Goal: Transaction & Acquisition: Purchase product/service

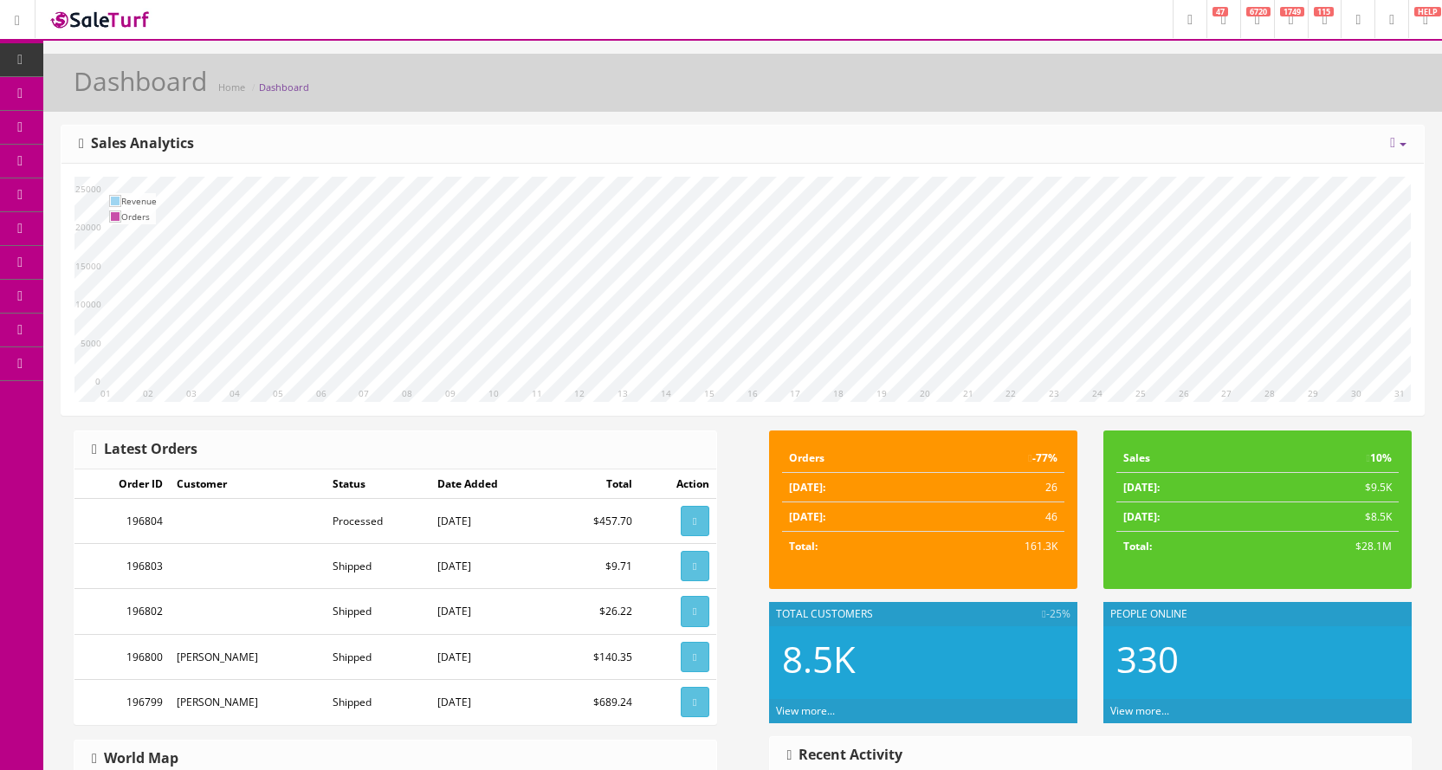
click at [113, 159] on span "POS Console" at bounding box center [134, 160] width 62 height 15
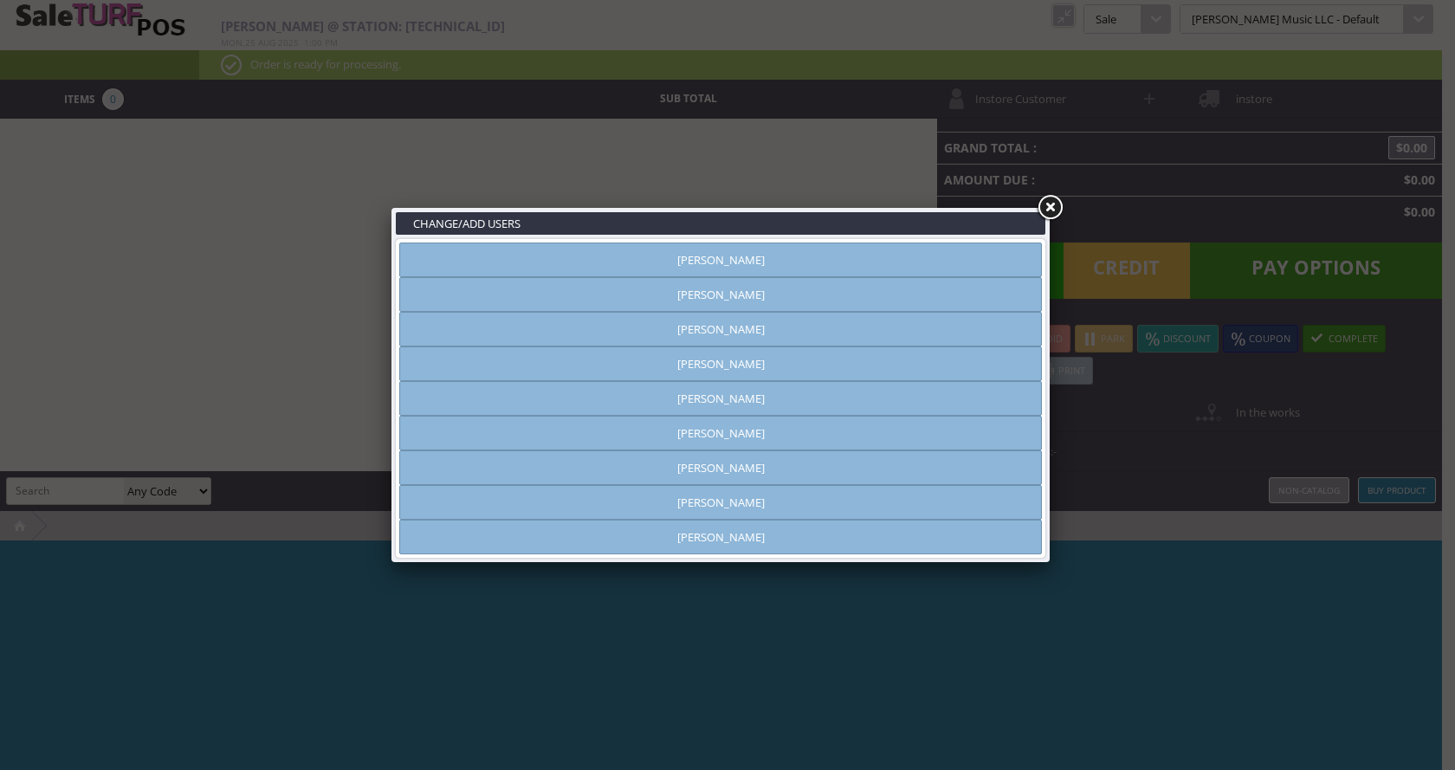
click at [756, 368] on link "[PERSON_NAME]" at bounding box center [720, 363] width 643 height 35
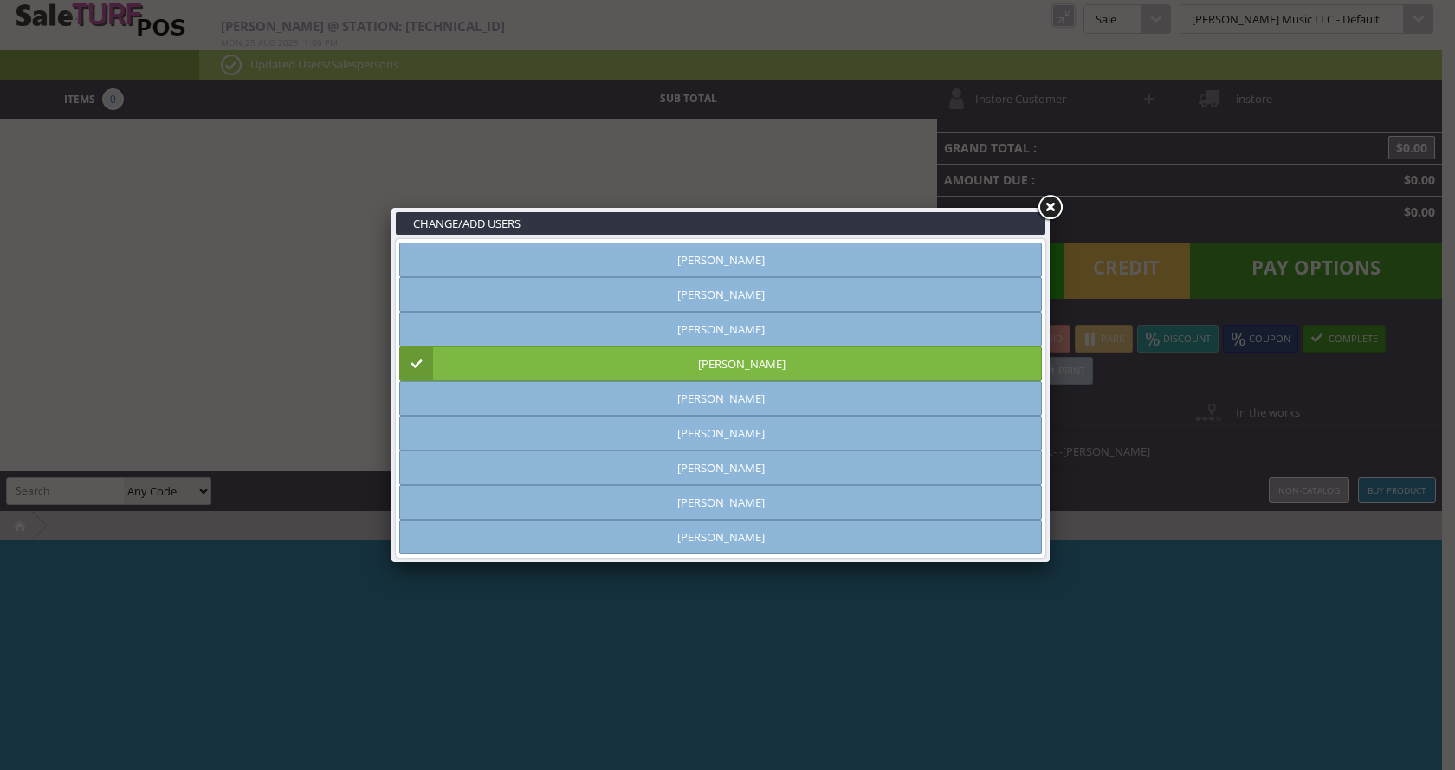
click at [1054, 209] on link at bounding box center [1049, 207] width 31 height 31
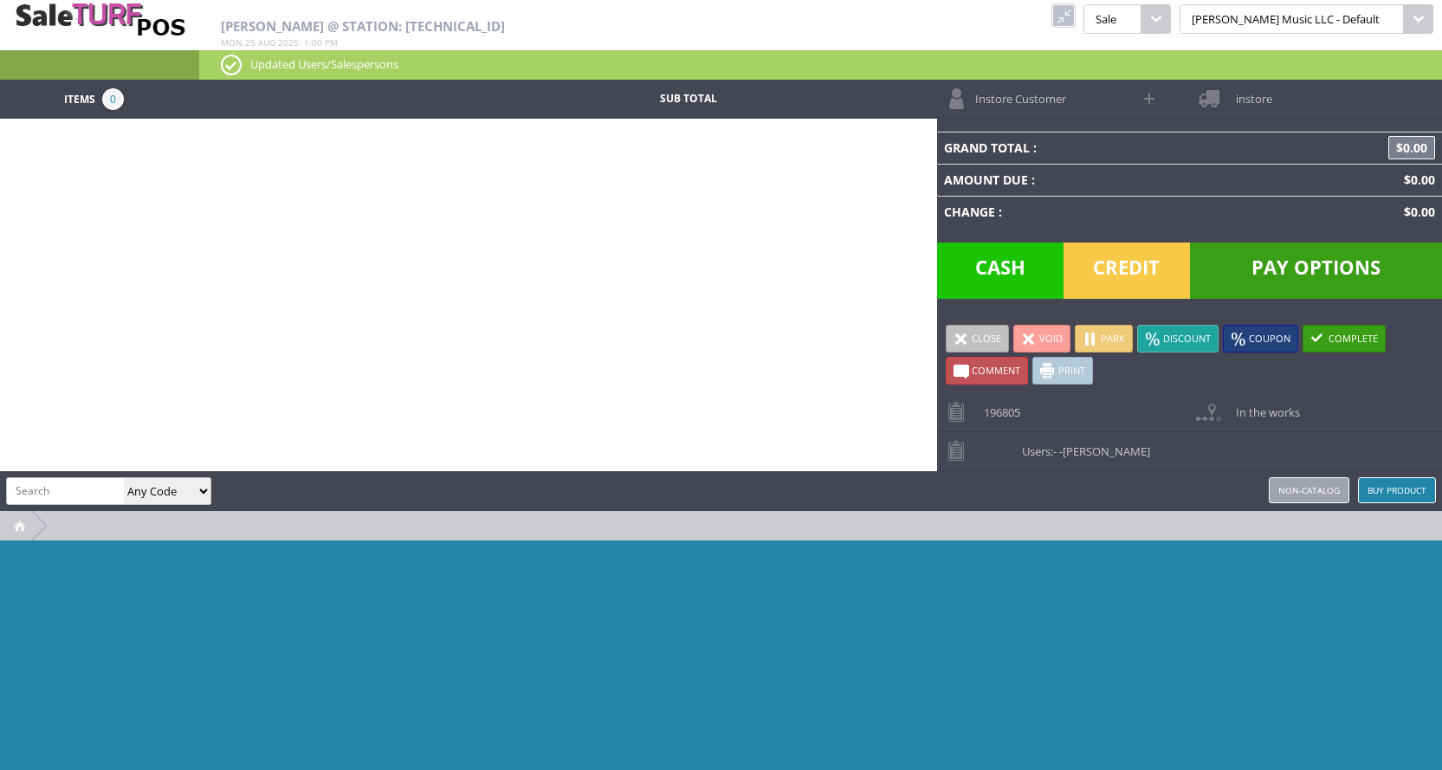
click at [32, 481] on input "search" at bounding box center [65, 490] width 117 height 25
type input "service"
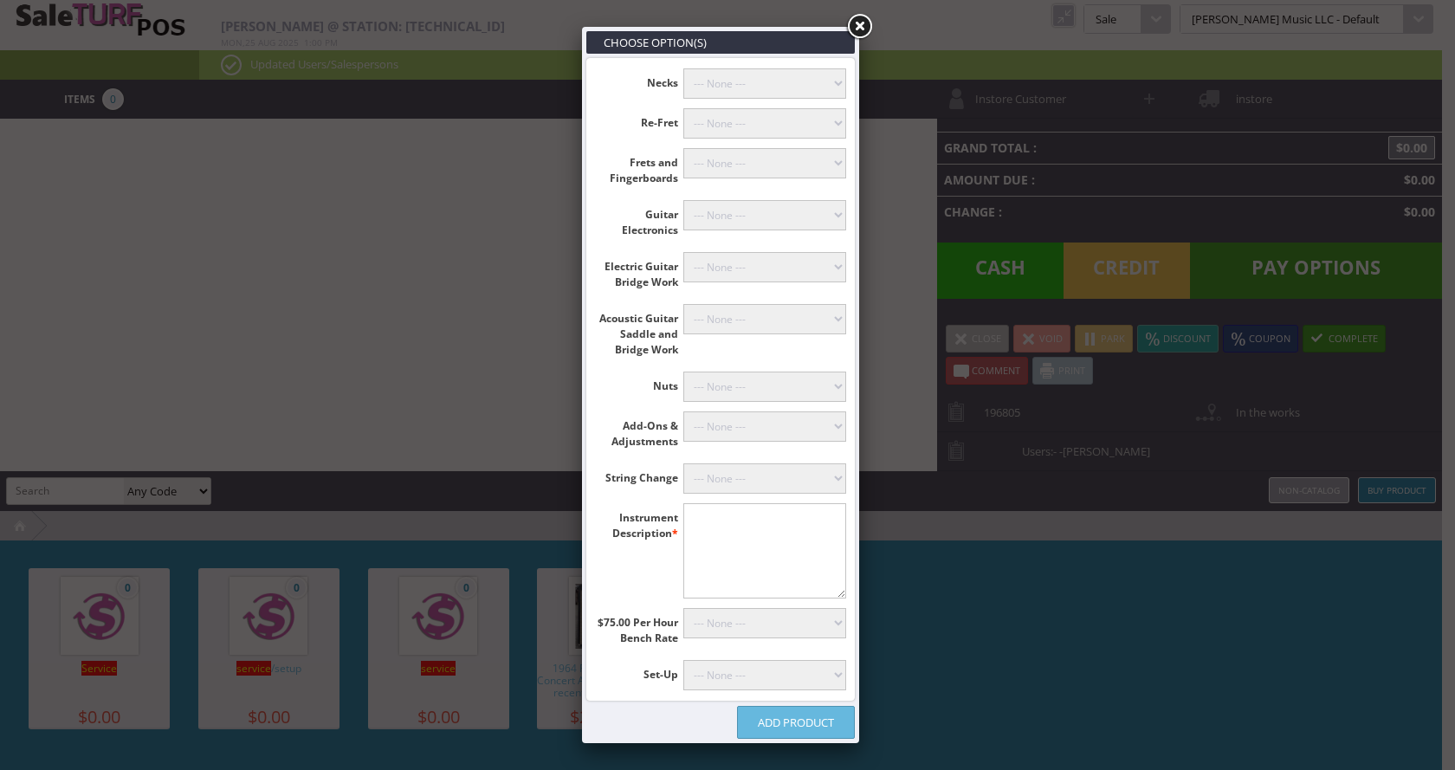
click at [715, 533] on textarea"] at bounding box center [765, 550] width 164 height 95
type textarea"] "OS Acousti"
type input "[PERSON_NAME]"
type textarea"] "OS Acoustic Electric"
click at [758, 485] on select"] "--- None --- Floyd Rose (+$60.00) Classicals, Latin, & Mandolin (+$30.00) 12-St…" at bounding box center [765, 478] width 164 height 30
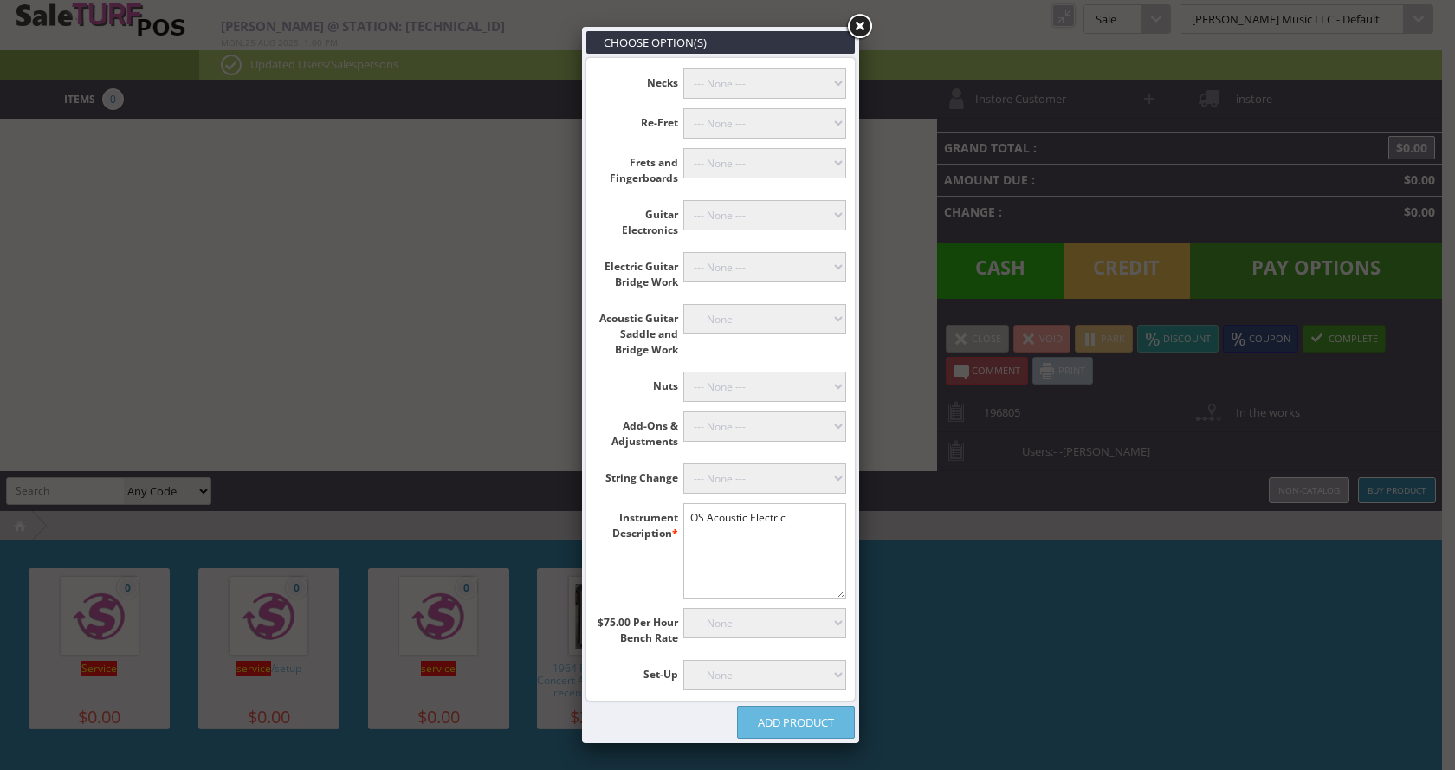
select select"] "18"
click at [683, 463] on select"] "--- None --- Floyd Rose (+$60.00) Classicals, Latin, & Mandolin (+$30.00) 12-St…" at bounding box center [765, 478] width 164 height 30
click at [763, 317] on select"] "--- None --- Bridge Reglue on Classical Guitar Plane or Rout Bridge (+$135.00) …" at bounding box center [765, 319] width 164 height 30
click at [774, 274] on select"] "--- None --- Install Bass Bridge (+$100.00) Install Telecaster Bridge (+$120.00…" at bounding box center [765, 267] width 164 height 30
click at [776, 266] on select"] "--- None --- Install Bass Bridge (+$100.00) Install Telecaster Bridge (+$120.00…" at bounding box center [765, 267] width 164 height 30
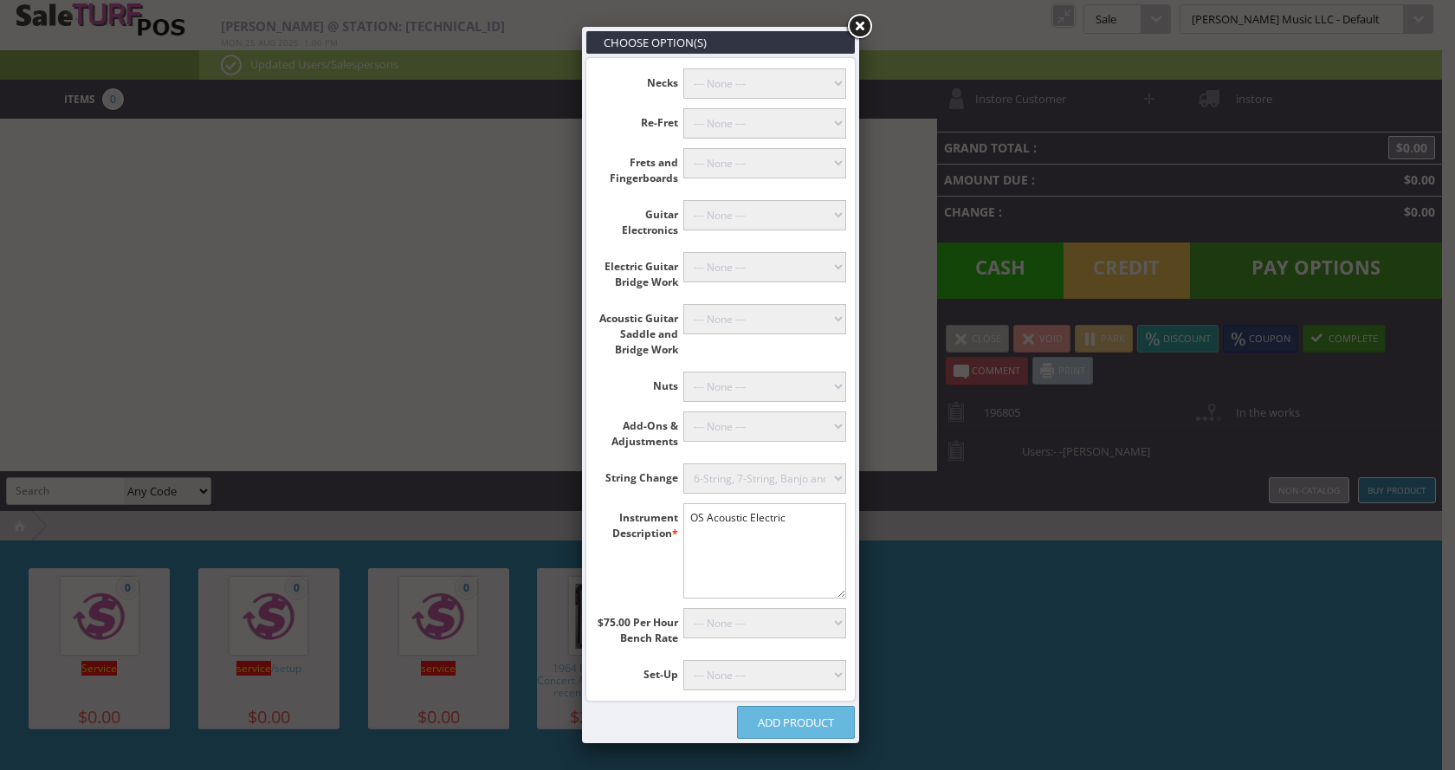
click at [758, 331] on select"] "--- None --- Bridge Reglue on Classical Guitar Plane or Rout Bridge (+$135.00) …" at bounding box center [765, 319] width 164 height 30
click at [765, 314] on select"] "--- None --- Bridge Reglue on Classical Guitar Plane or Rout Bridge (+$135.00) …" at bounding box center [765, 319] width 164 height 30
click at [749, 428] on select"] "--- None --- 12-String Tuner Install (+$50.00) Tuner Mounting, Drop In, 6-Strin…" at bounding box center [765, 426] width 164 height 30
click at [683, 411] on select"] "--- None --- 12-String Tuner Install (+$50.00) Tuner Mounting, Drop In, 6-Strin…" at bounding box center [765, 426] width 164 height 30
click at [819, 440] on select"] "--- None --- 12-String Tuner Install (+$50.00) Tuner Mounting, Drop In, 6-Strin…" at bounding box center [765, 426] width 164 height 30
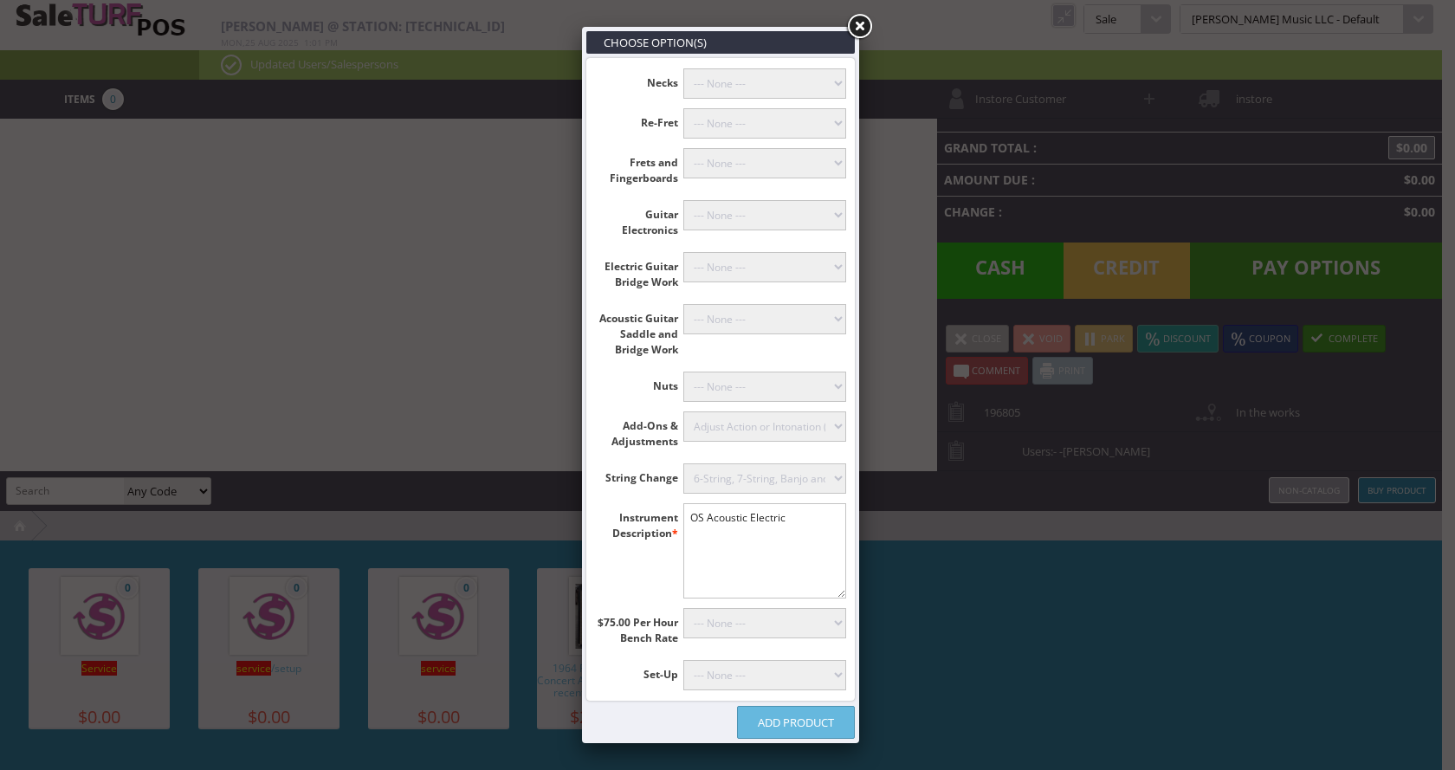
click at [683, 411] on select"] "--- None --- 12-String Tuner Install (+$50.00) Tuner Mounting, Drop In, 6-Strin…" at bounding box center [765, 426] width 164 height 30
click at [822, 434] on select"] "--- None --- 12-String Tuner Install (+$50.00) Tuner Mounting, Drop In, 6-Strin…" at bounding box center [765, 426] width 164 height 30
select select"] "23"
click at [683, 411] on select"] "--- None --- 12-String Tuner Install (+$50.00) Tuner Mounting, Drop In, 6-Strin…" at bounding box center [765, 426] width 164 height 30
click at [801, 722] on link "Add Product" at bounding box center [796, 722] width 118 height 33
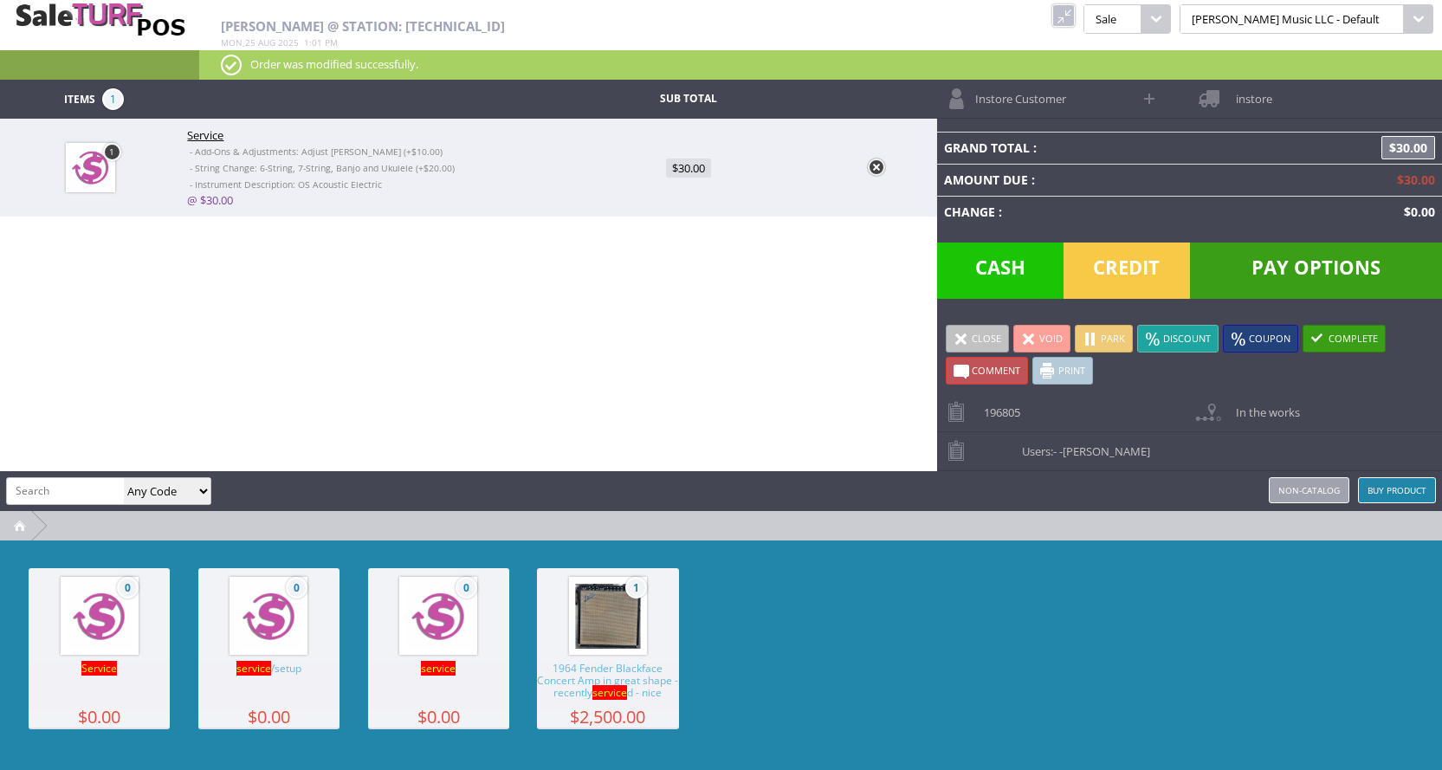
click at [223, 200] on link "@ $30.00" at bounding box center [210, 200] width 46 height 16
type input "30"
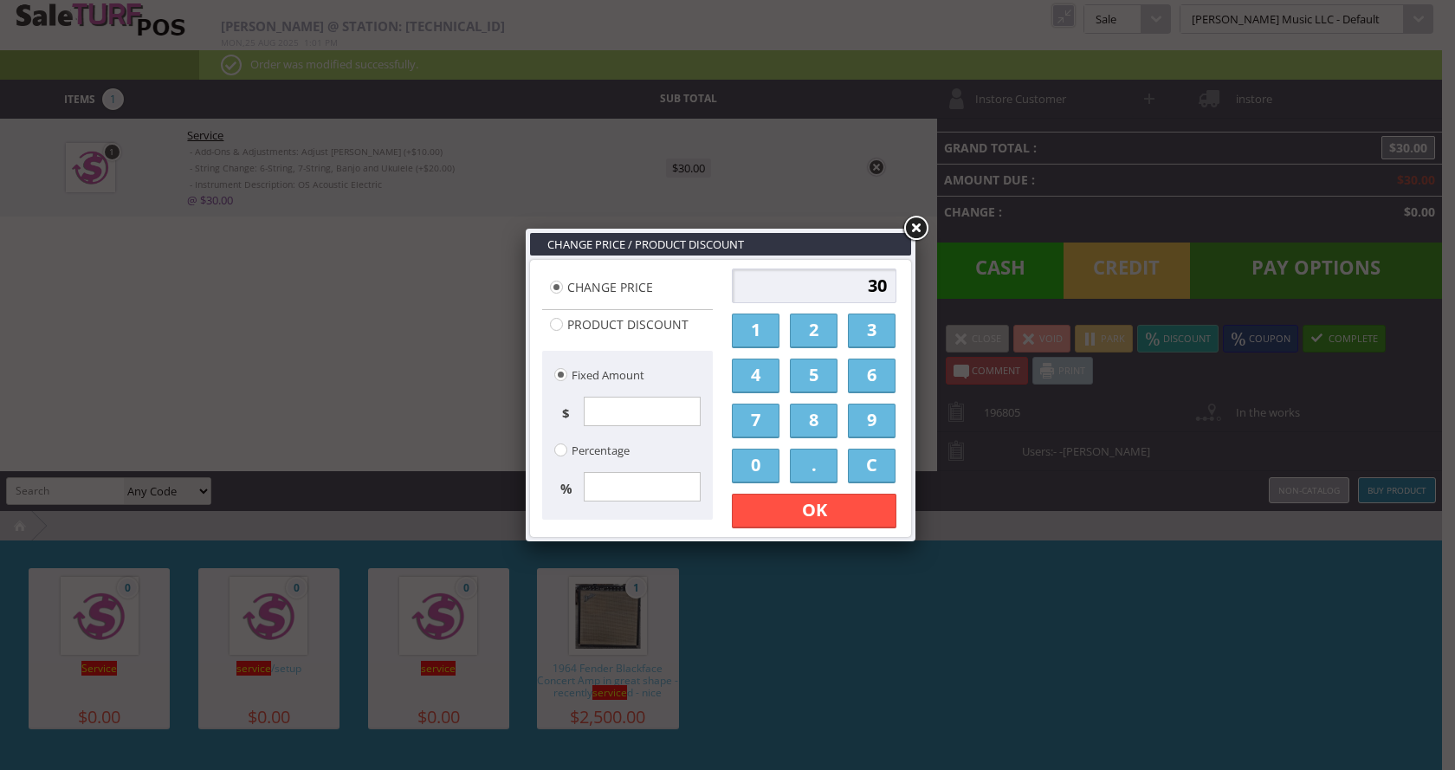
click at [732, 368] on link "4" at bounding box center [756, 376] width 48 height 35
click at [754, 471] on link "0" at bounding box center [756, 466] width 48 height 35
type input "40"
click at [795, 504] on link "OK" at bounding box center [814, 511] width 165 height 35
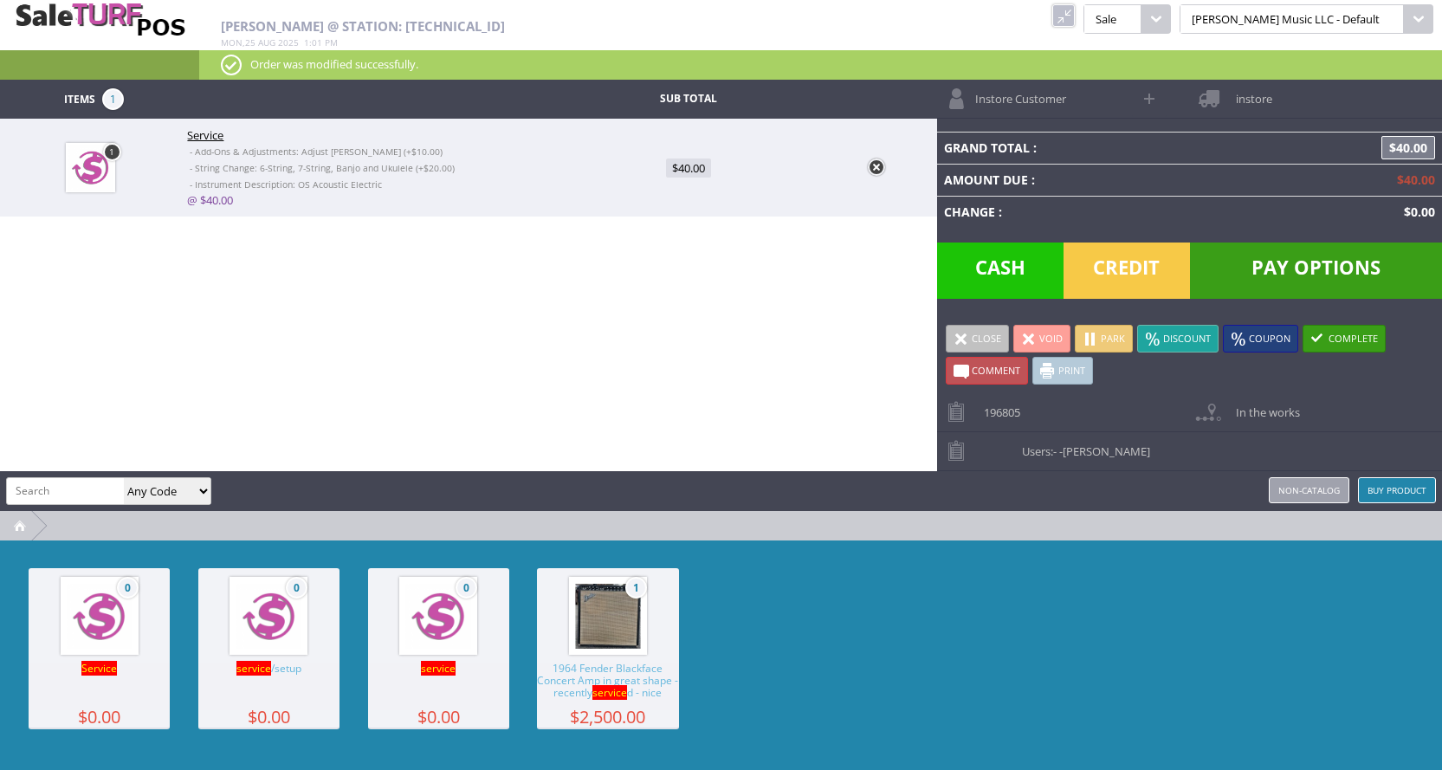
click at [976, 367] on span "Comment" at bounding box center [996, 370] width 49 height 13
type textarea """"
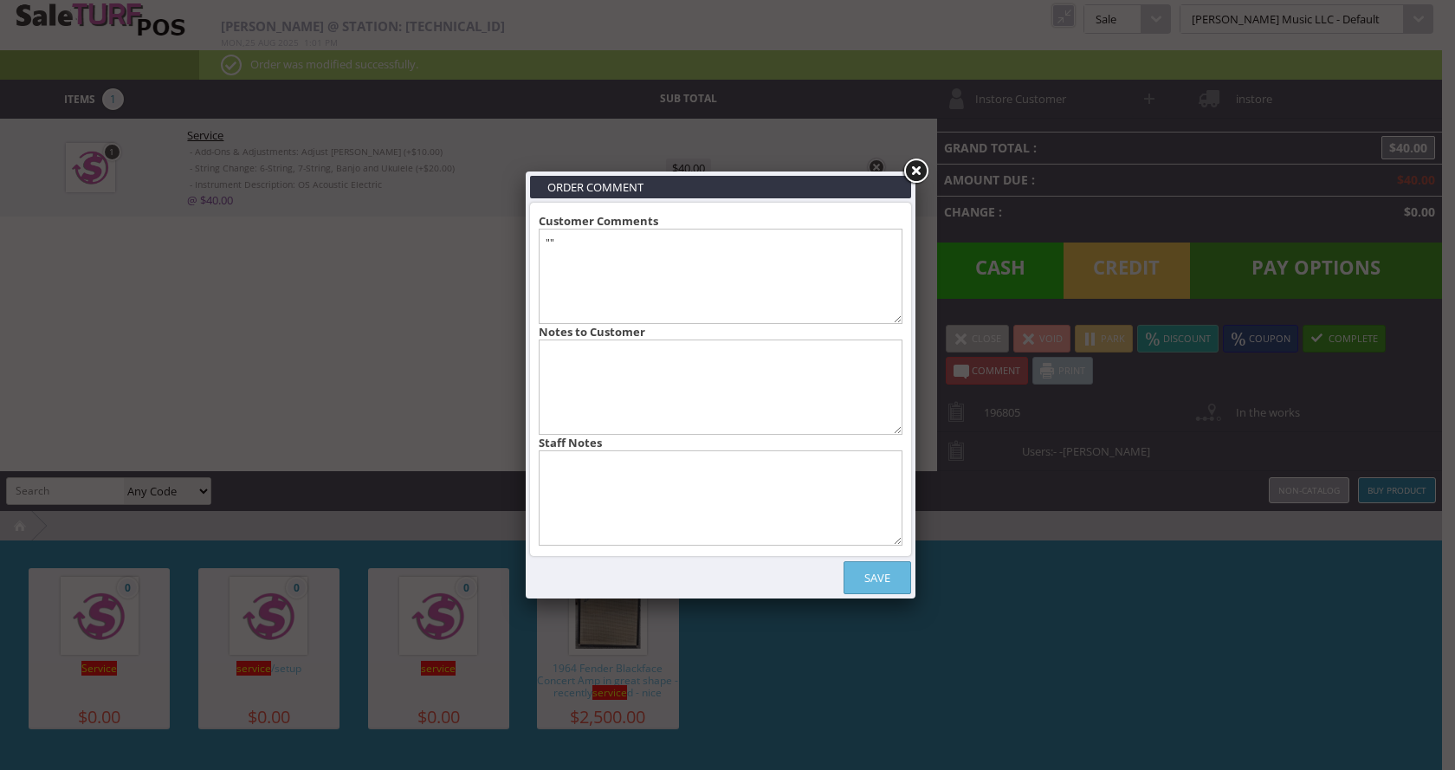
click at [608, 355] on textarea at bounding box center [721, 387] width 364 height 95
type textarea "Changed Strings, Adjusted Truss Rod, and Lowered Saddle"
click at [884, 582] on link "Save" at bounding box center [878, 577] width 68 height 33
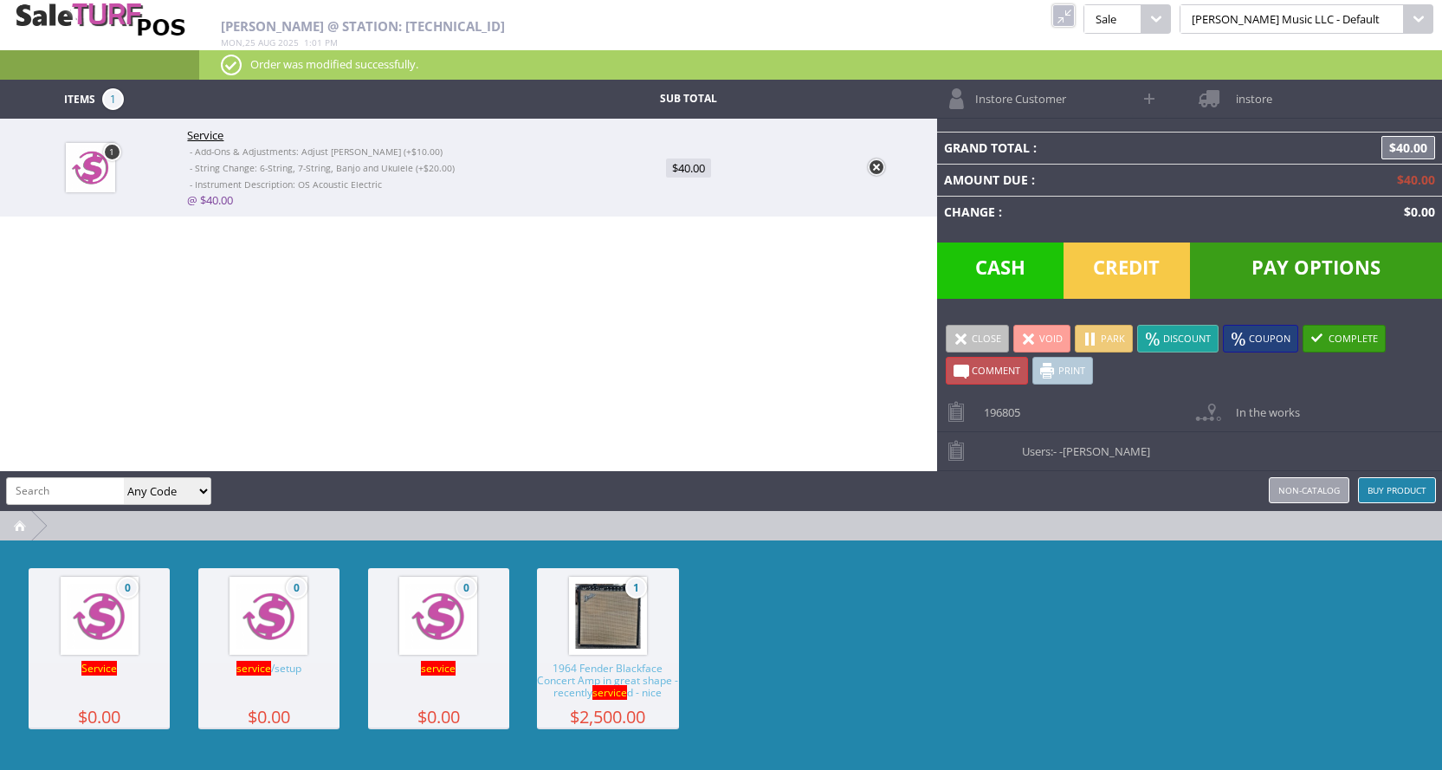
click at [1105, 338] on link "Park" at bounding box center [1104, 339] width 58 height 28
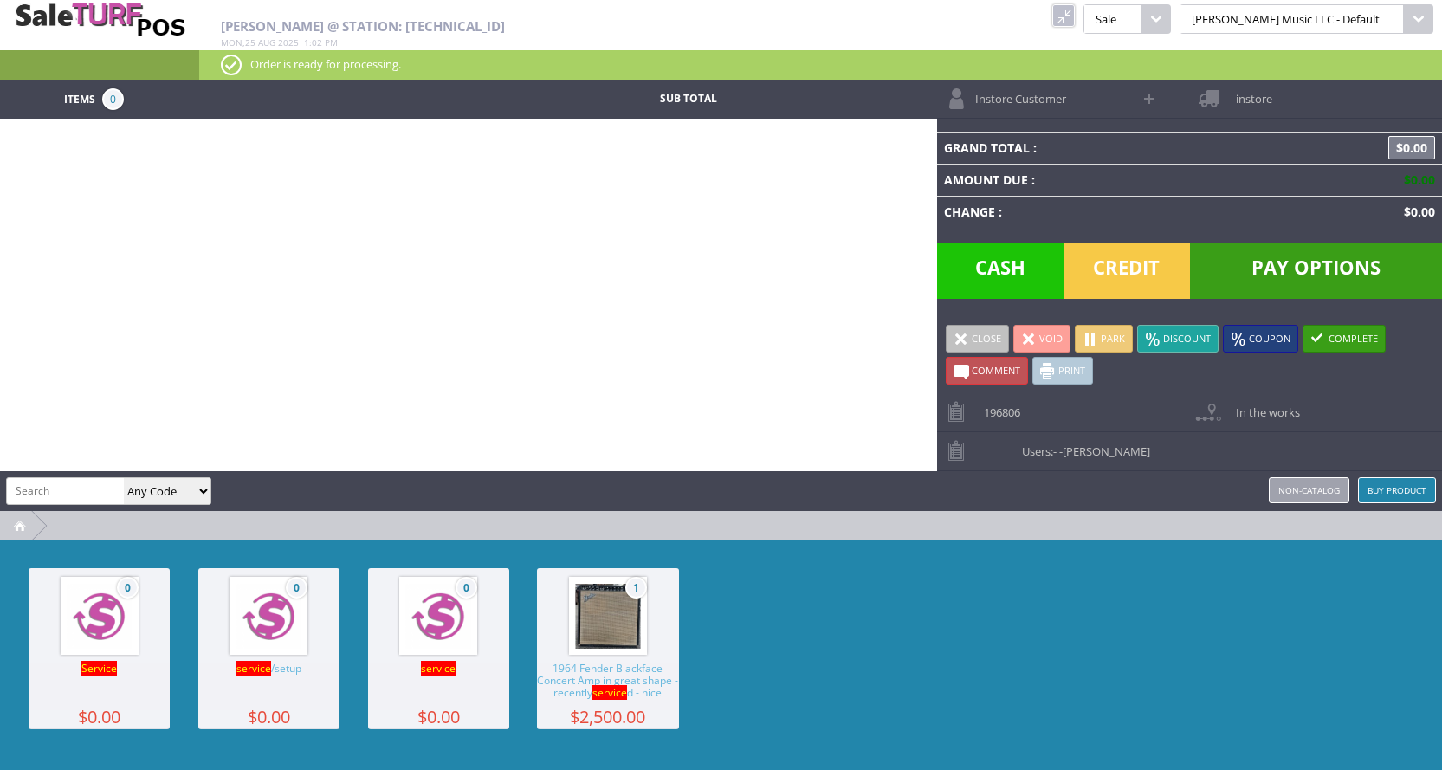
click at [1063, 94] on span "Instore Customer" at bounding box center [1017, 93] width 100 height 27
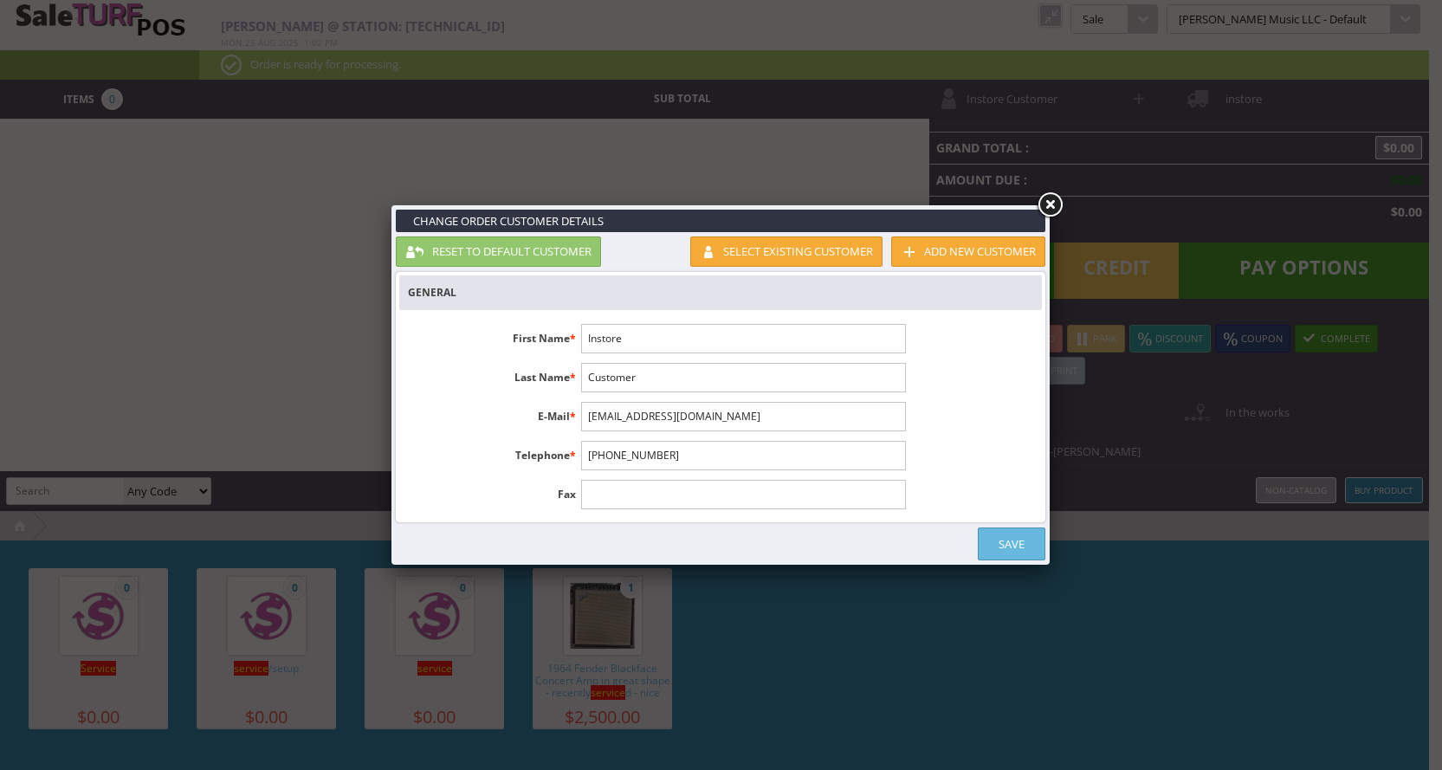
drag, startPoint x: 689, startPoint y: 343, endPoint x: 499, endPoint y: 342, distance: 189.7
click at [505, 347] on li "First Name * Instore" at bounding box center [656, 338] width 515 height 29
drag, startPoint x: 655, startPoint y: 338, endPoint x: 523, endPoint y: 367, distance: 134.9
click at [523, 367] on ul "First Name * Instore Last Name * Customer E-Mail * customer@instore.com Telepho…" at bounding box center [656, 416] width 515 height 204
drag, startPoint x: 657, startPoint y: 343, endPoint x: 583, endPoint y: 355, distance: 75.5
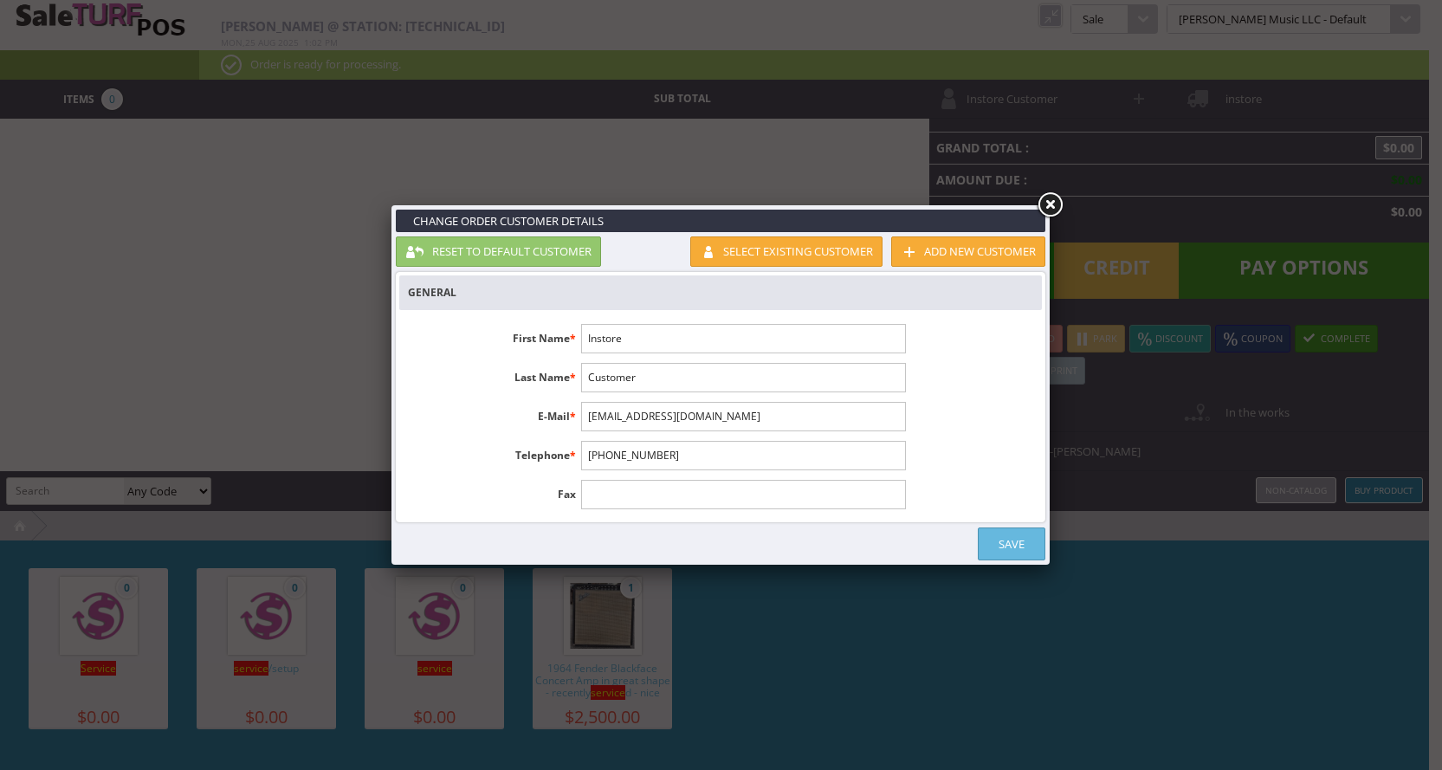
click at [584, 355] on ul "First Name * Instore Last Name * Customer E-Mail * customer@instore.com Telepho…" at bounding box center [656, 416] width 515 height 204
drag, startPoint x: 636, startPoint y: 338, endPoint x: 584, endPoint y: 333, distance: 52.2
click at [584, 333] on input "Instore" at bounding box center [743, 338] width 324 height 29
type input "e"
type input "Erin"
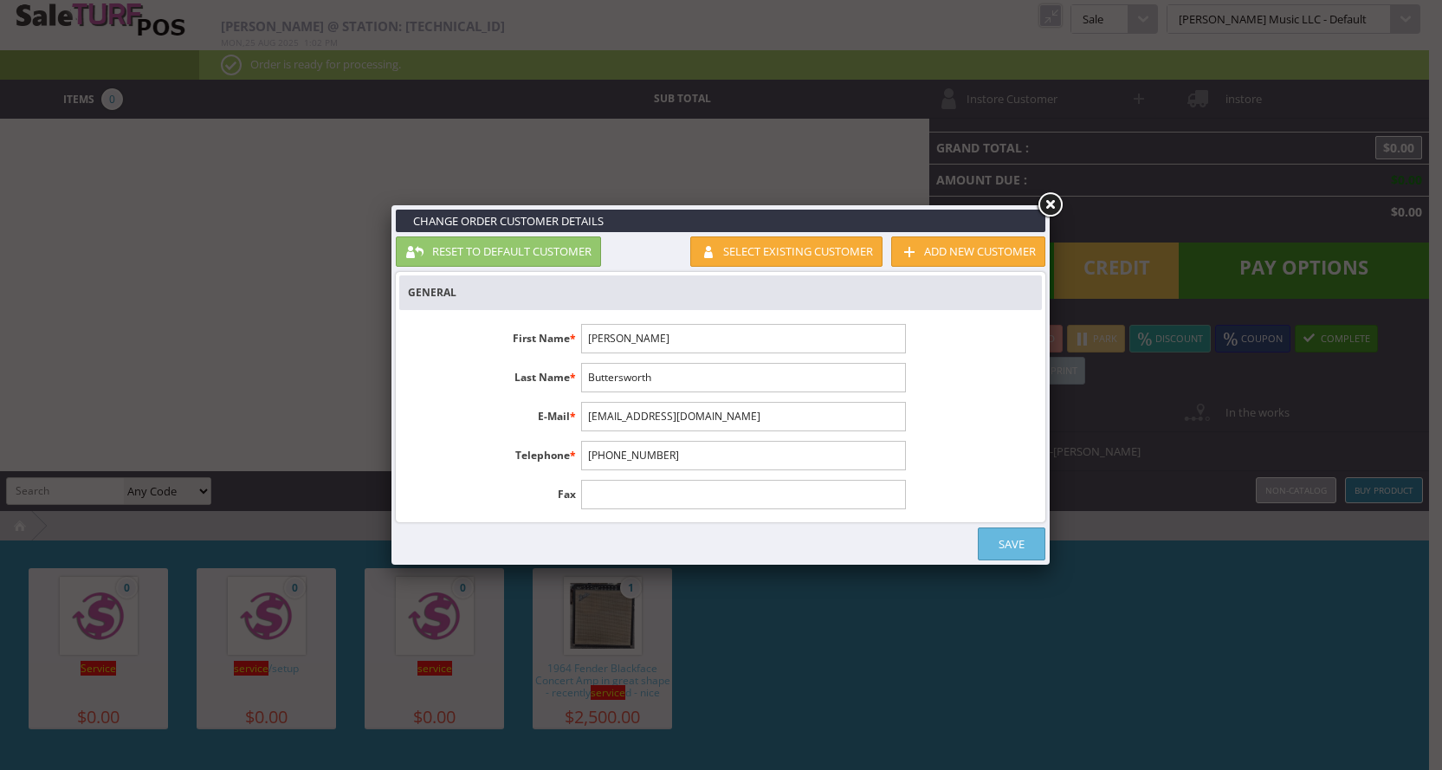
click at [636, 379] on input "Buttersworth" at bounding box center [743, 377] width 324 height 29
type input "Buttersworth"
drag, startPoint x: 684, startPoint y: 456, endPoint x: 564, endPoint y: 462, distance: 120.6
click at [564, 462] on li "Telephone * 1-555-555-1212" at bounding box center [656, 455] width 515 height 29
click at [699, 446] on input "1-555-555-1212" at bounding box center [743, 455] width 324 height 29
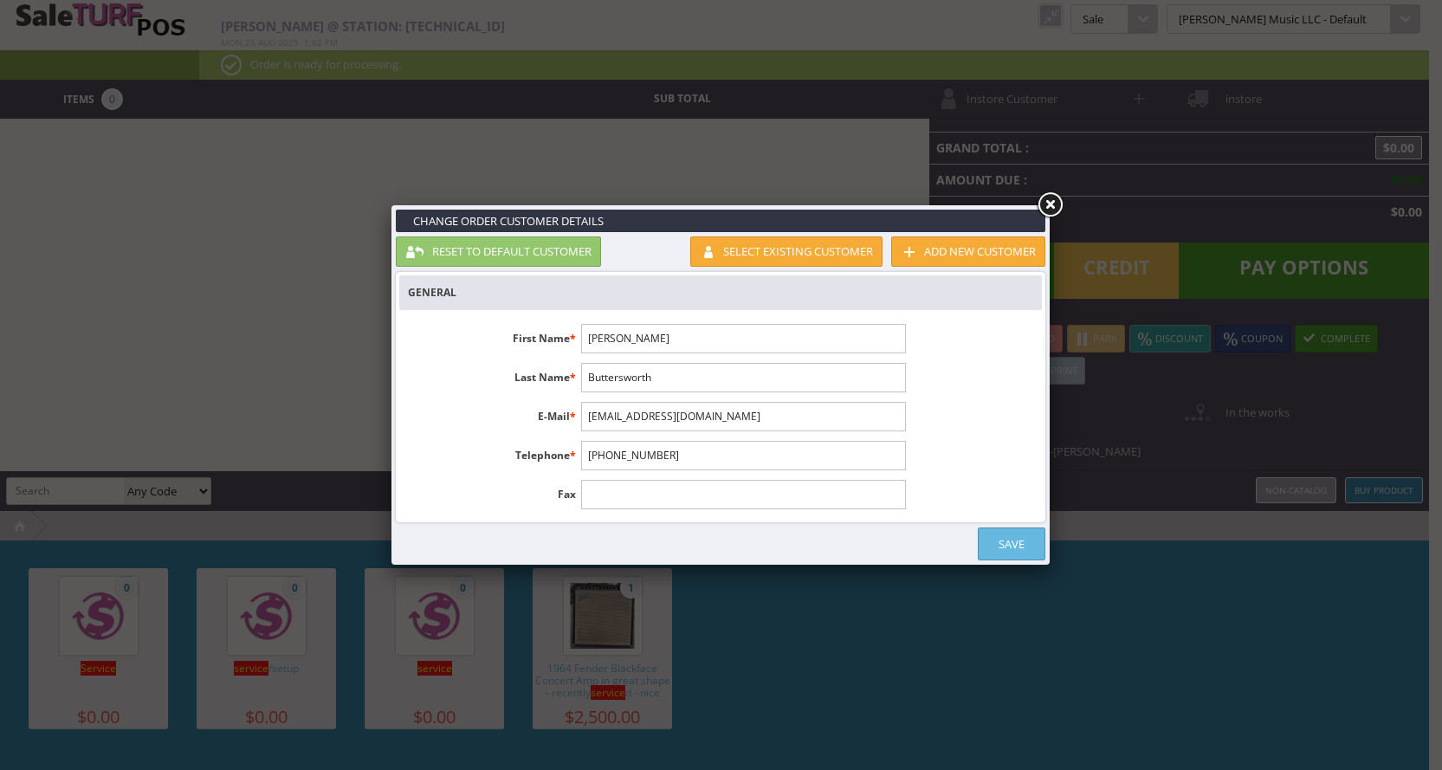
drag, startPoint x: 679, startPoint y: 456, endPoint x: 584, endPoint y: 443, distance: 96.1
click at [585, 447] on input "1-555-555-1212" at bounding box center [743, 455] width 324 height 29
type input "8168050610"
click at [1014, 539] on link "Save" at bounding box center [1012, 544] width 68 height 33
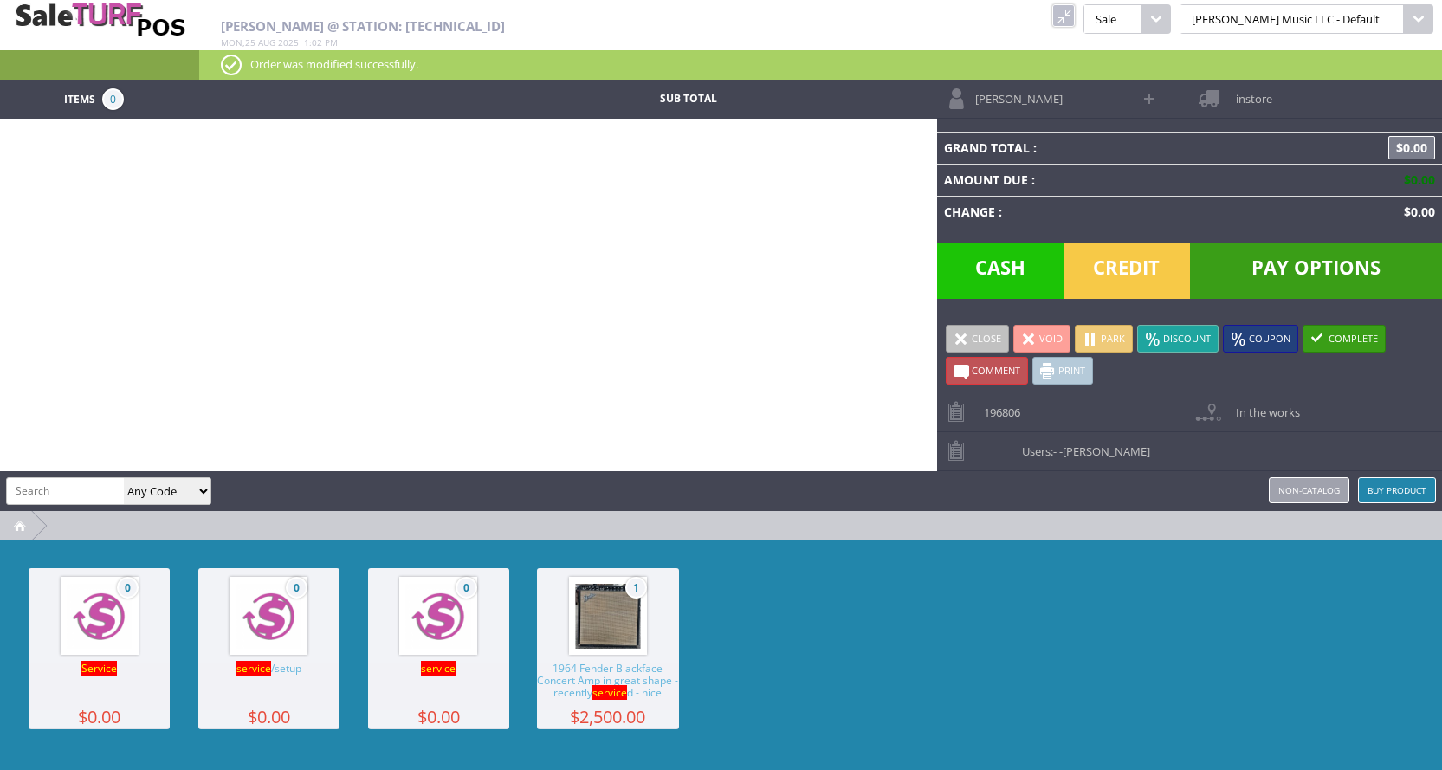
click at [76, 485] on input "search" at bounding box center [65, 490] width 117 height 25
type input "service"
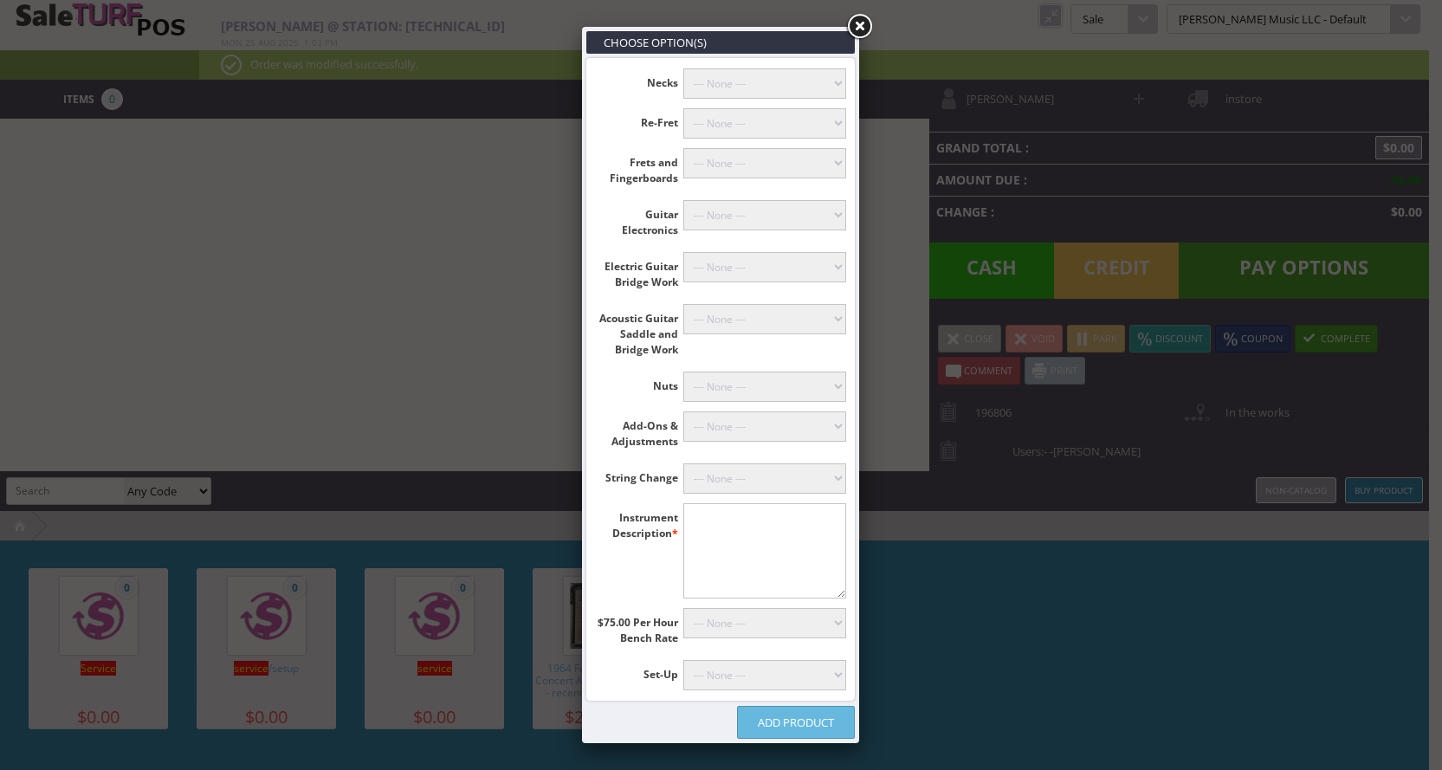
click at [715, 476] on select"] "--- None --- Floyd Rose (+$60.00) Classicals, Latin, & Mandolin (+$30.00) 12-St…" at bounding box center [765, 478] width 164 height 30
select select"] "18"
click at [683, 463] on select"] "--- None --- Floyd Rose (+$60.00) Classicals, Latin, & Mandolin (+$30.00) 12-St…" at bounding box center [765, 478] width 164 height 30
click at [697, 425] on select"] "--- None --- 12-String Tuner Install (+$50.00) Tuner Mounting, Drop In, 6-Strin…" at bounding box center [765, 426] width 164 height 30
select select"] "23"
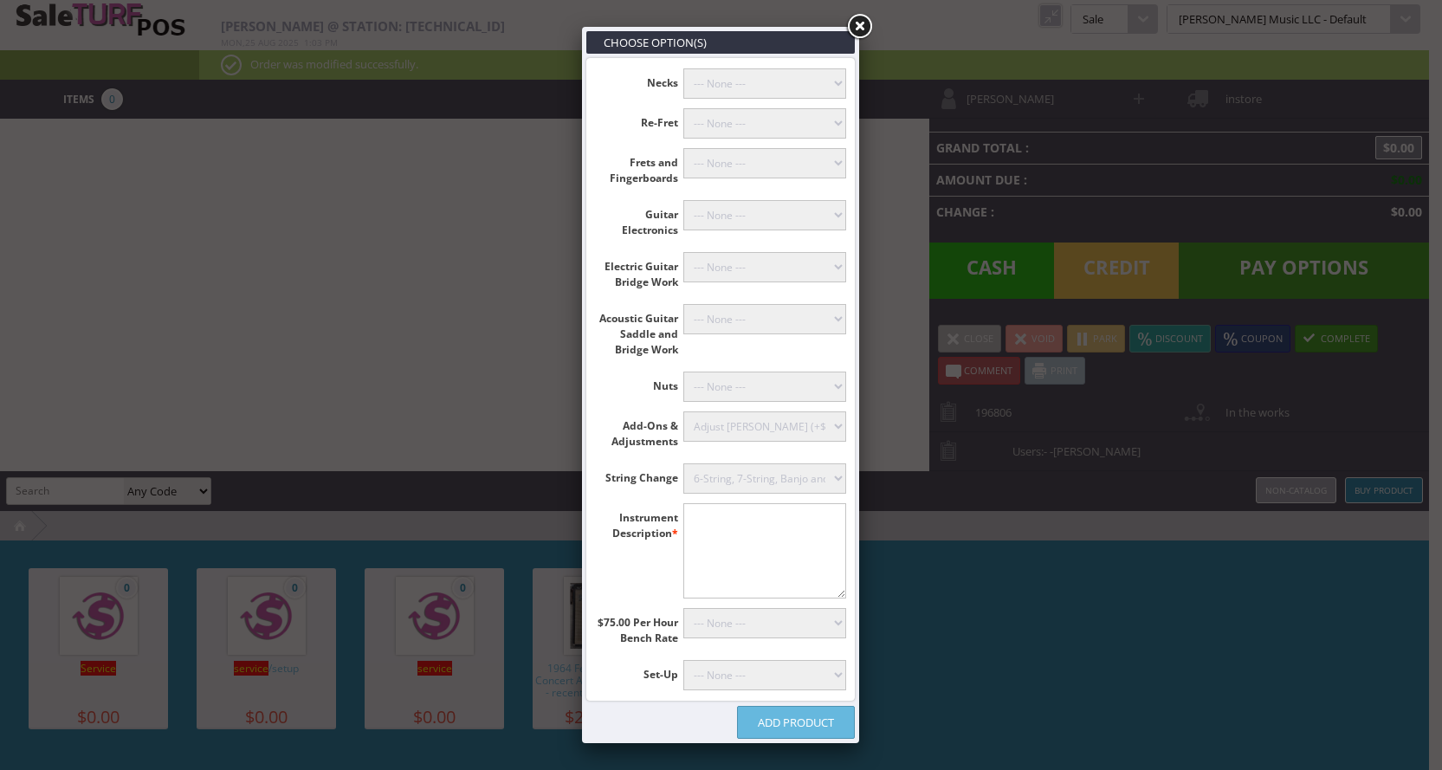
click at [683, 411] on select"] "--- None --- 12-String Tuner Install (+$50.00) Tuner Mounting, Drop In, 6-Strin…" at bounding box center [765, 426] width 164 height 30
click at [751, 559] on textarea"] at bounding box center [765, 550] width 164 height 95
type textarea"] "OS"
click at [774, 722] on link "Add Product" at bounding box center [796, 722] width 118 height 33
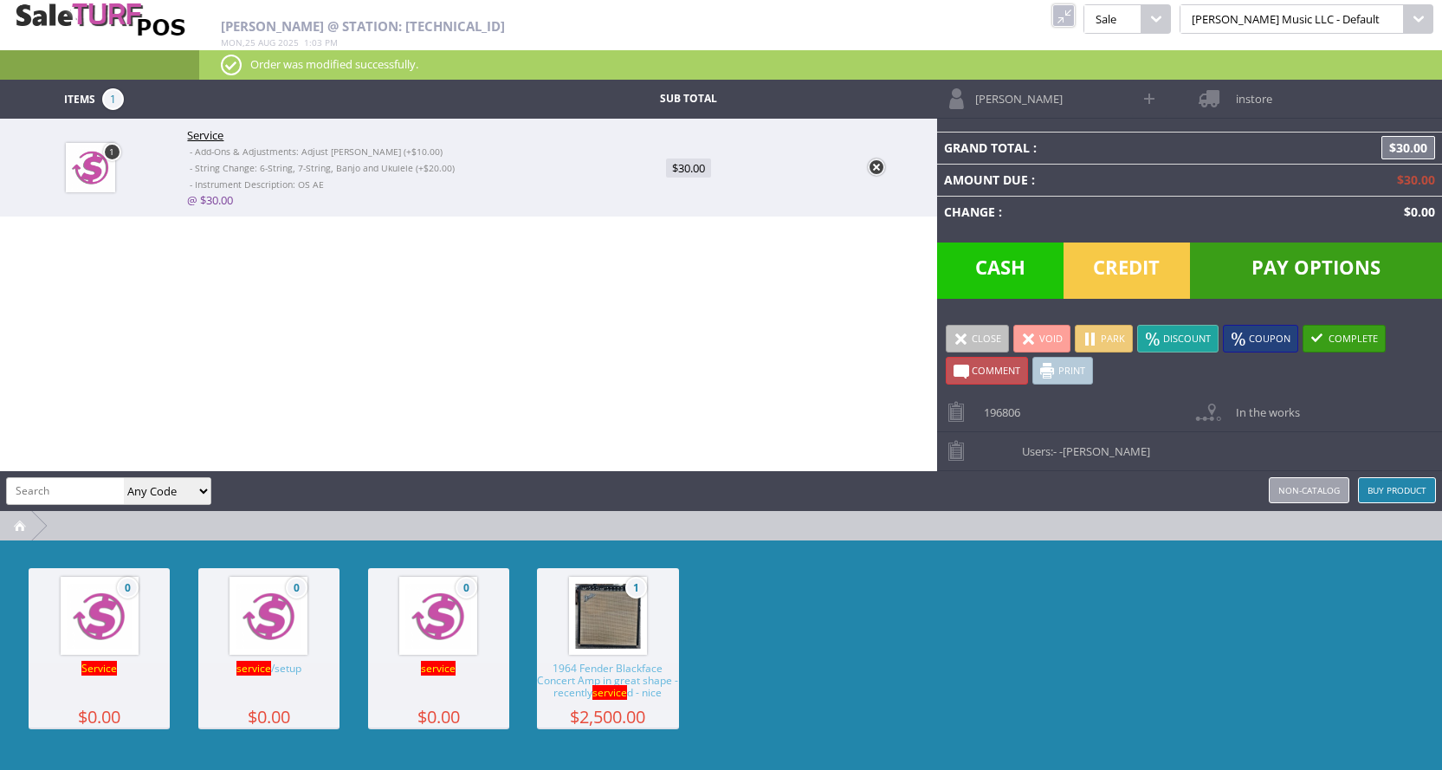
click at [689, 171] on span "$30.00" at bounding box center [688, 168] width 45 height 19
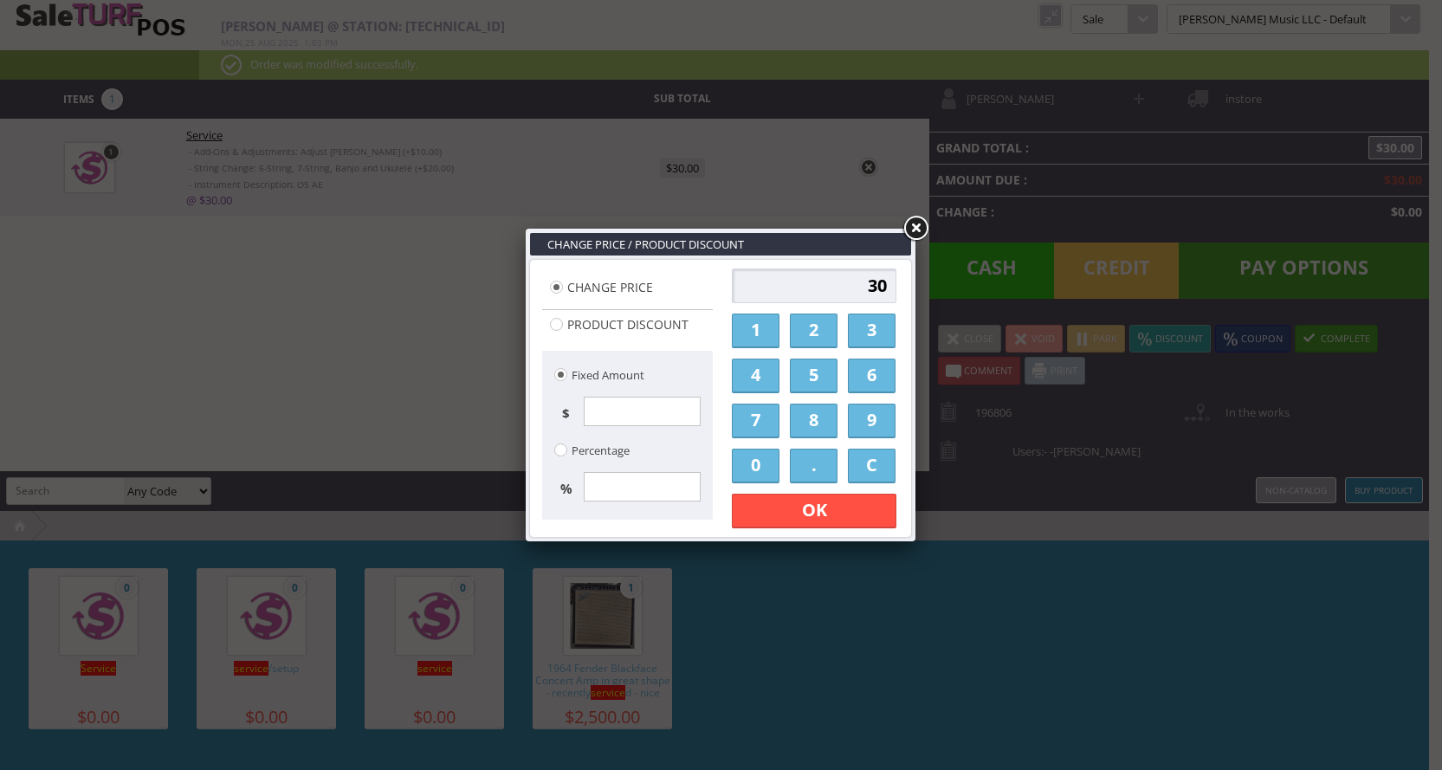
drag, startPoint x: 755, startPoint y: 373, endPoint x: 756, endPoint y: 415, distance: 41.6
click at [755, 374] on link "4" at bounding box center [756, 376] width 48 height 35
click at [756, 457] on link "0" at bounding box center [756, 466] width 48 height 35
click at [780, 508] on link "OK" at bounding box center [814, 511] width 165 height 35
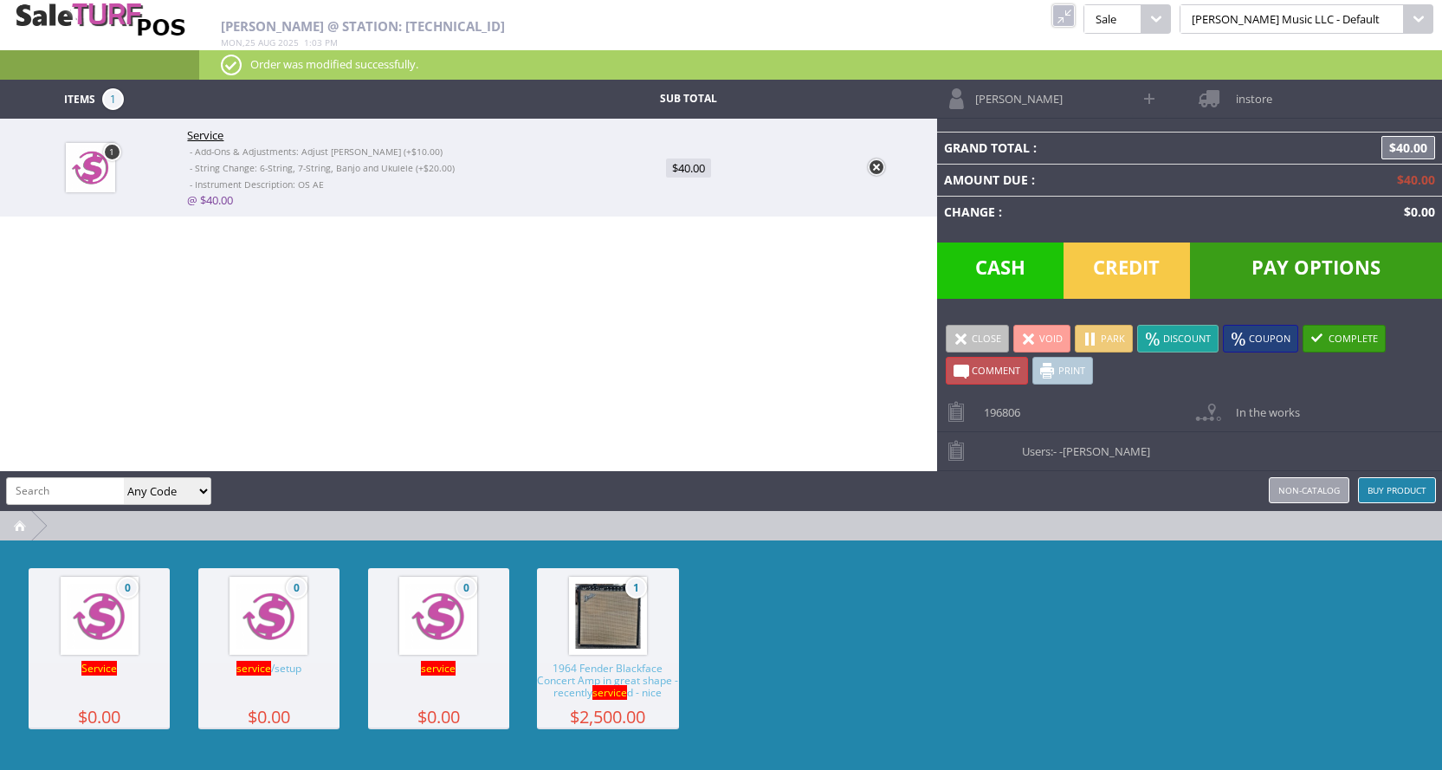
click at [1108, 337] on link "Park" at bounding box center [1104, 339] width 58 height 28
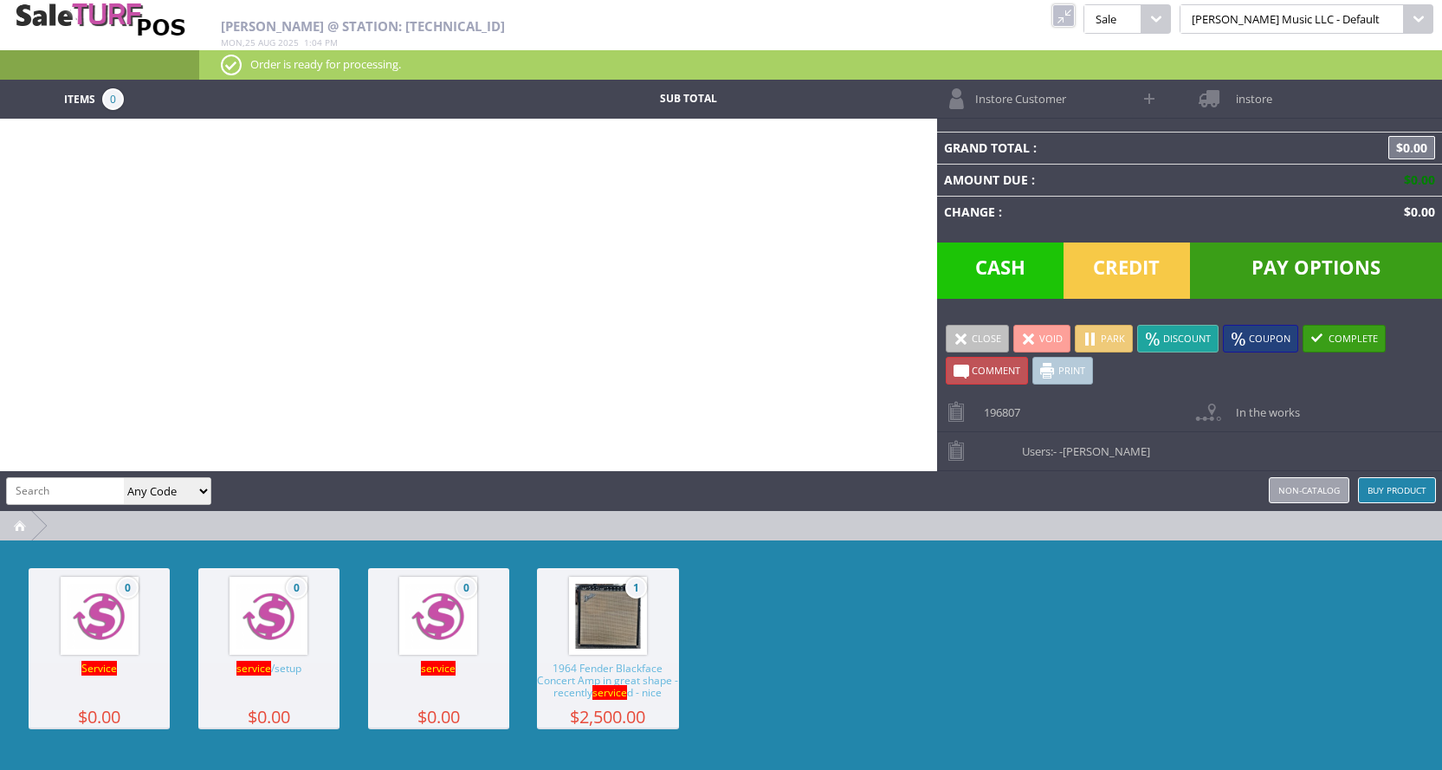
click at [1003, 415] on span "196807" at bounding box center [997, 406] width 45 height 27
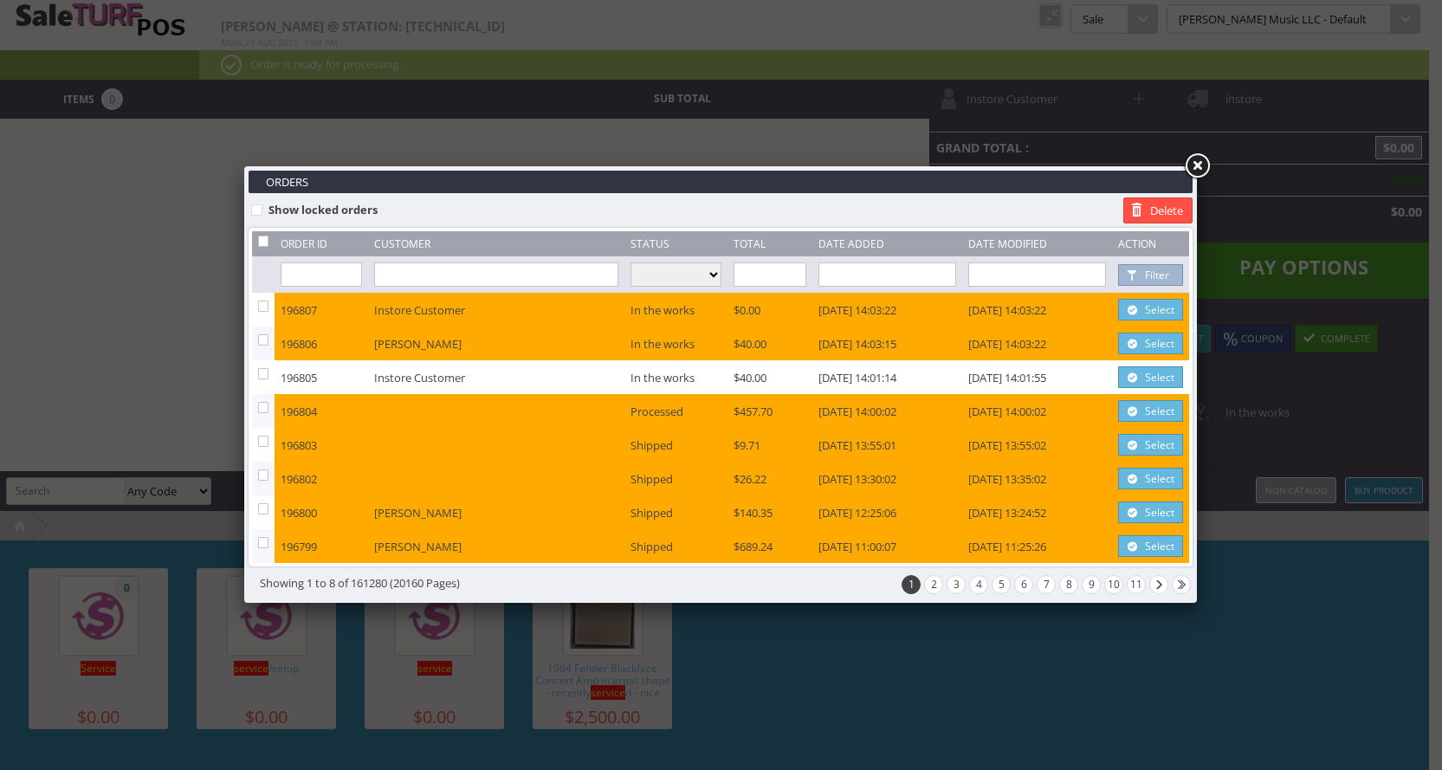
click at [1160, 376] on link "Select" at bounding box center [1150, 377] width 65 height 22
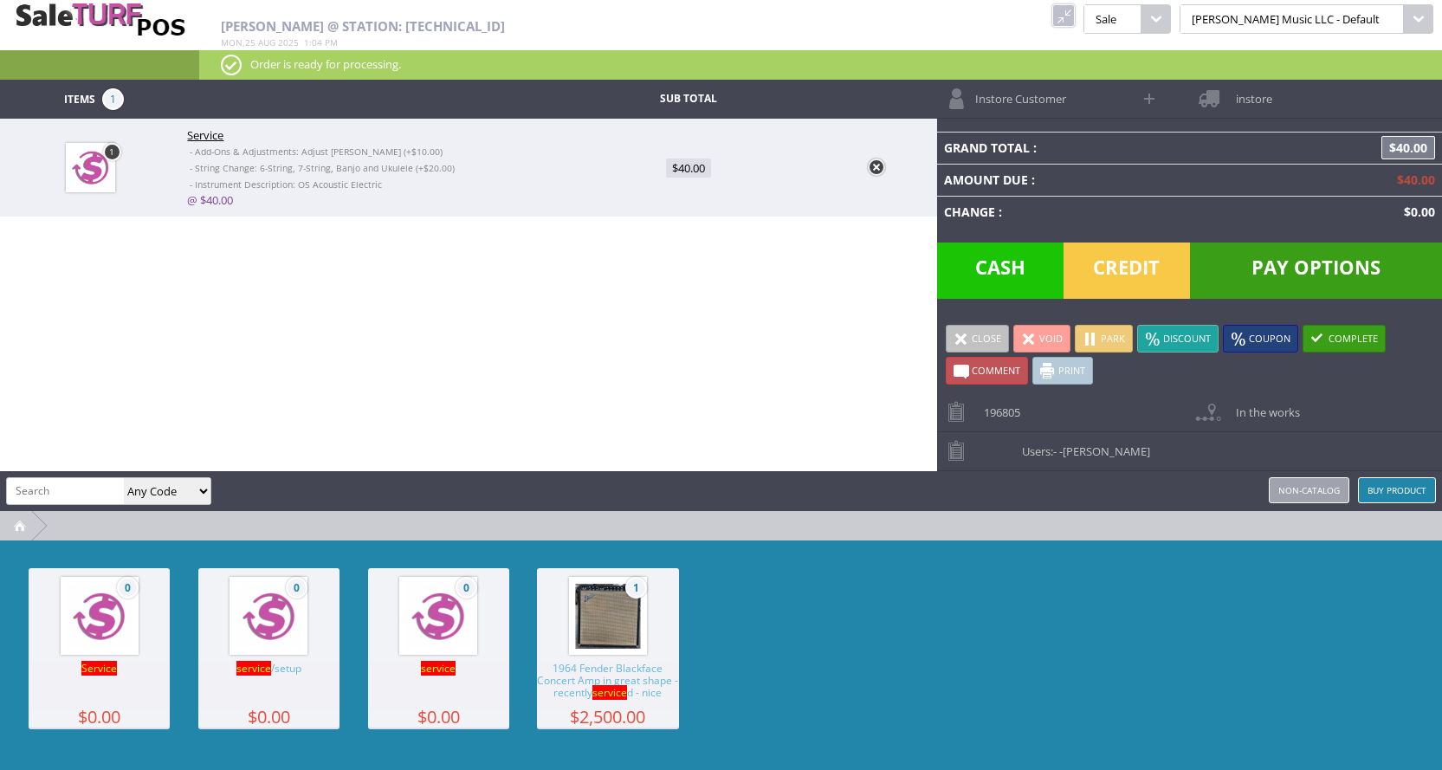
click at [1045, 341] on link "Void" at bounding box center [1041, 339] width 57 height 28
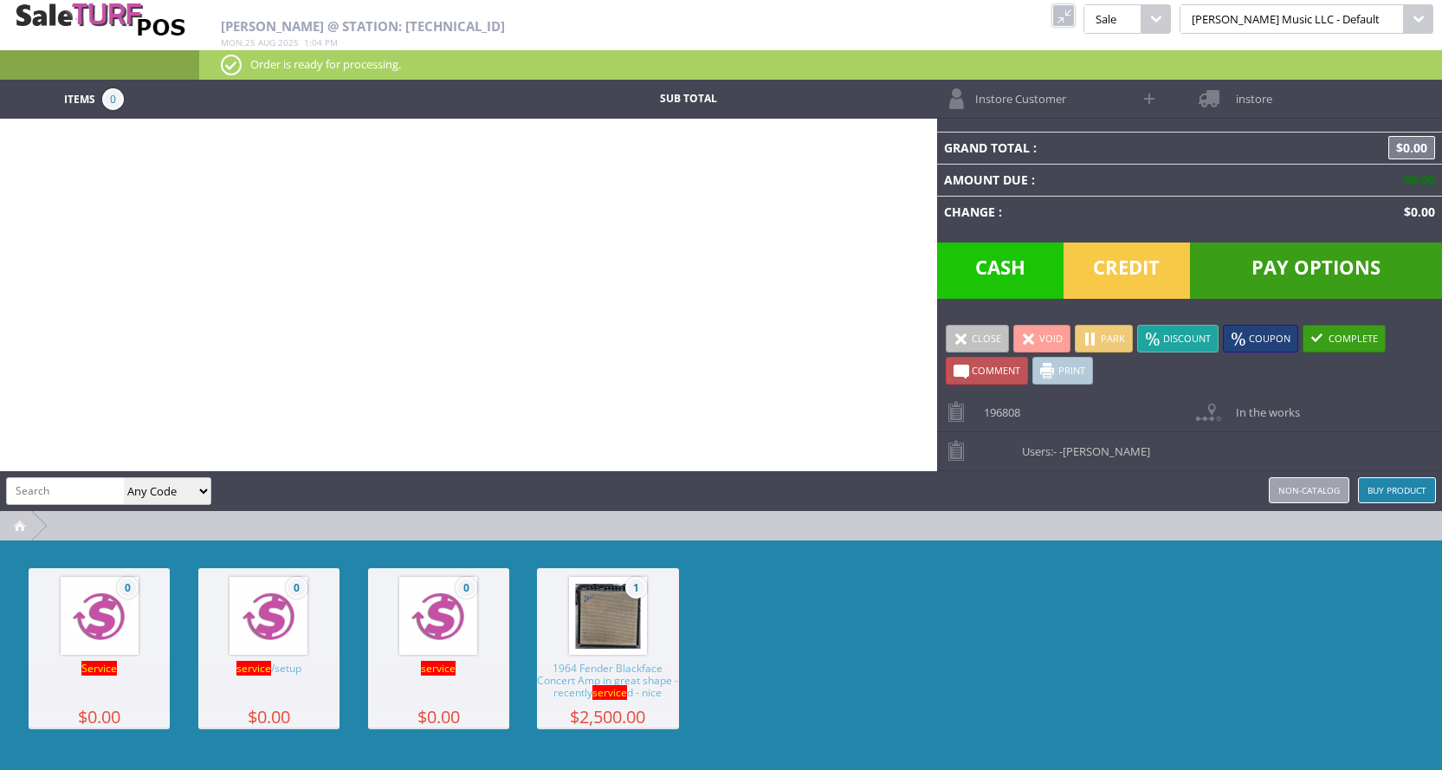
click at [982, 417] on span "196808" at bounding box center [997, 406] width 45 height 27
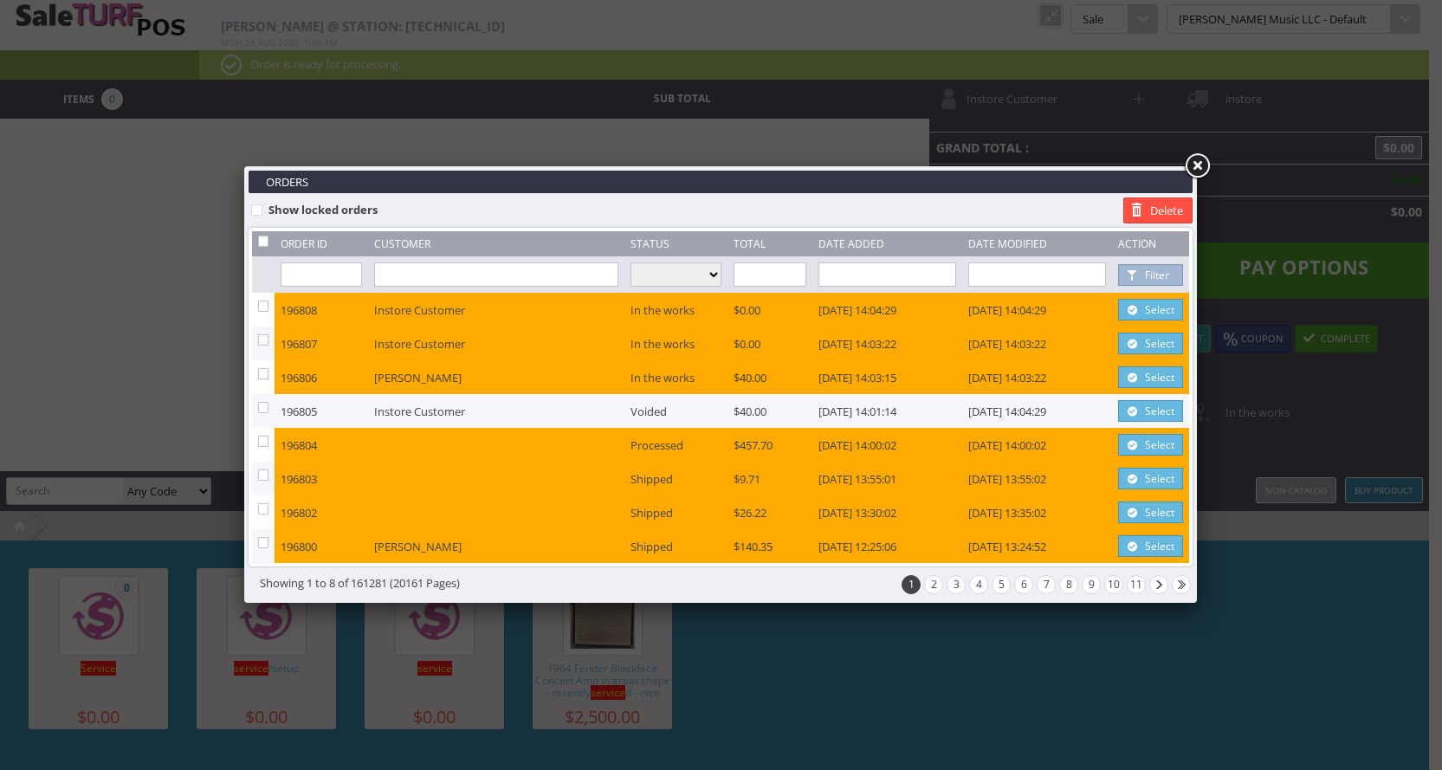
click at [1204, 163] on link at bounding box center [1197, 166] width 31 height 31
